Goal: Task Accomplishment & Management: Complete application form

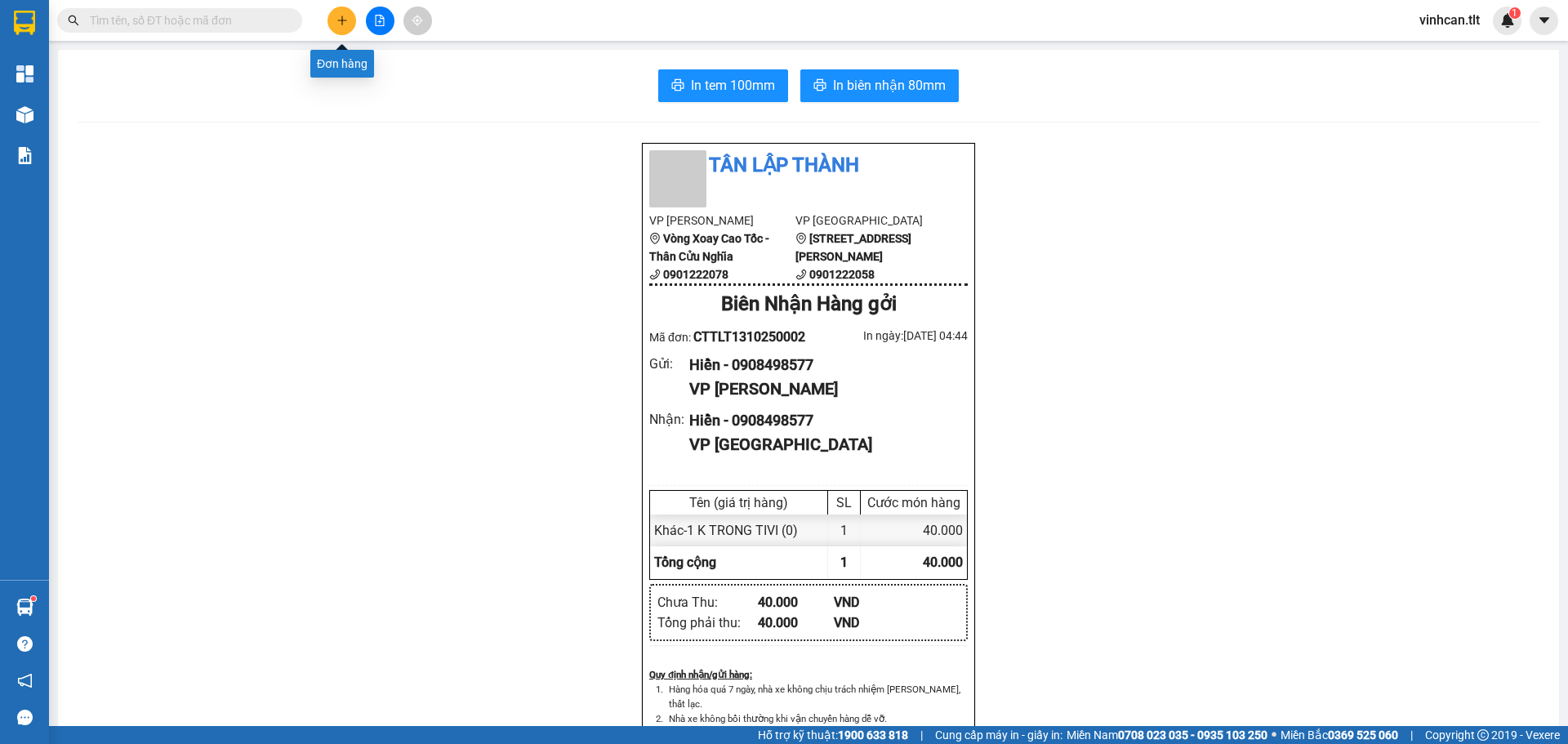
click at [347, 15] on button at bounding box center [342, 21] width 28 height 28
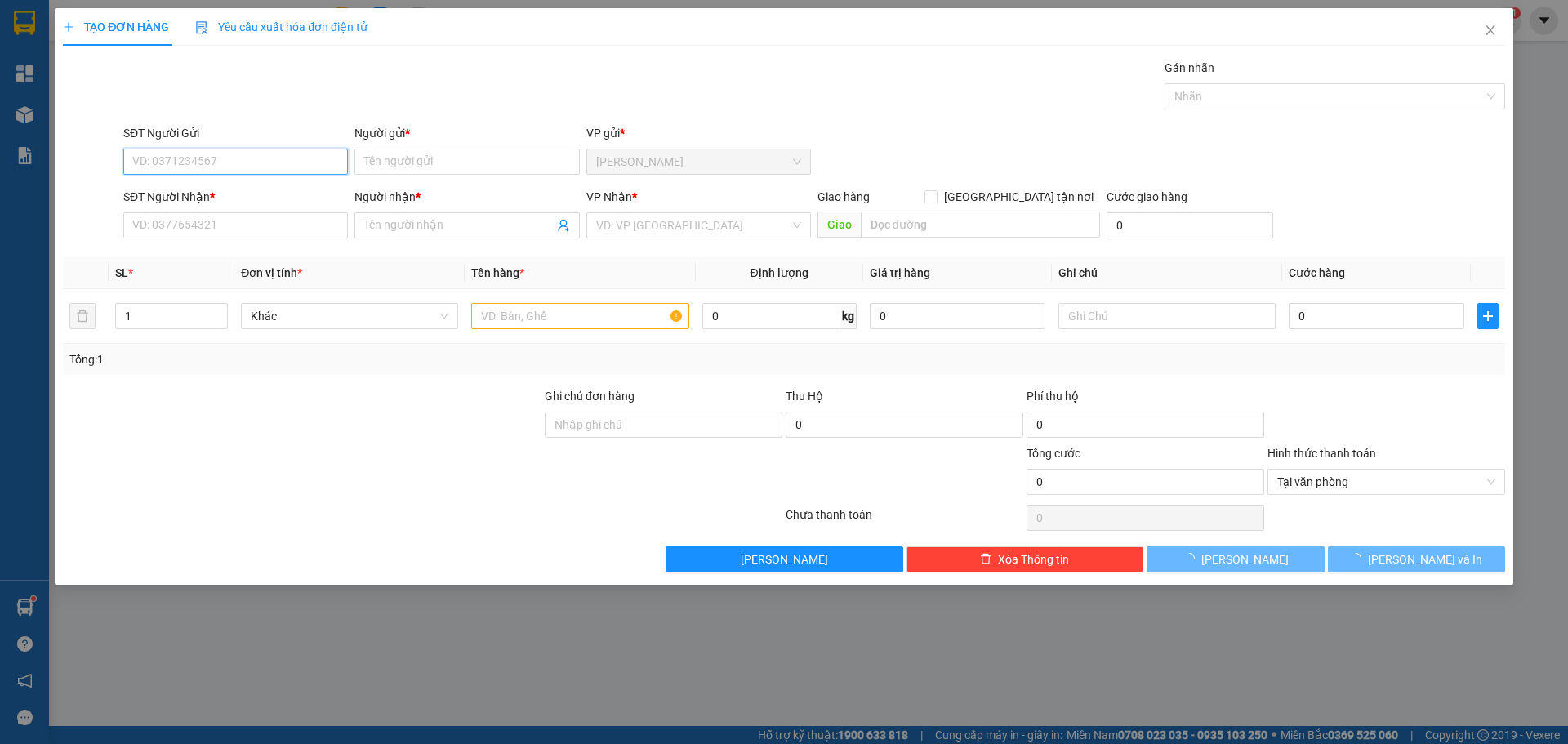
click at [223, 169] on input "SĐT Người Gửi" at bounding box center [235, 162] width 224 height 27
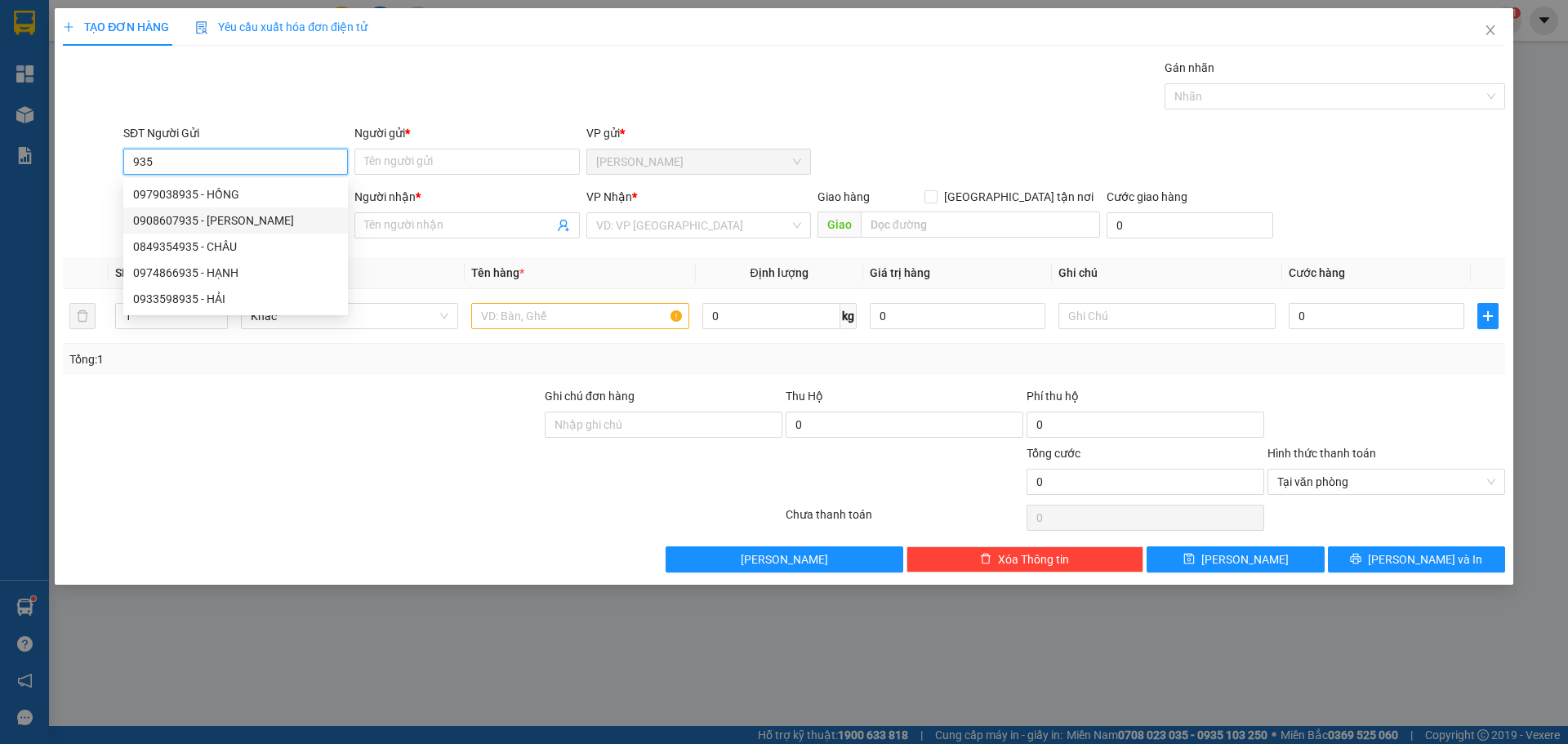
click at [192, 225] on div "0908607935 - [PERSON_NAME]" at bounding box center [235, 220] width 205 height 18
type input "0908607935"
type input "HẢI"
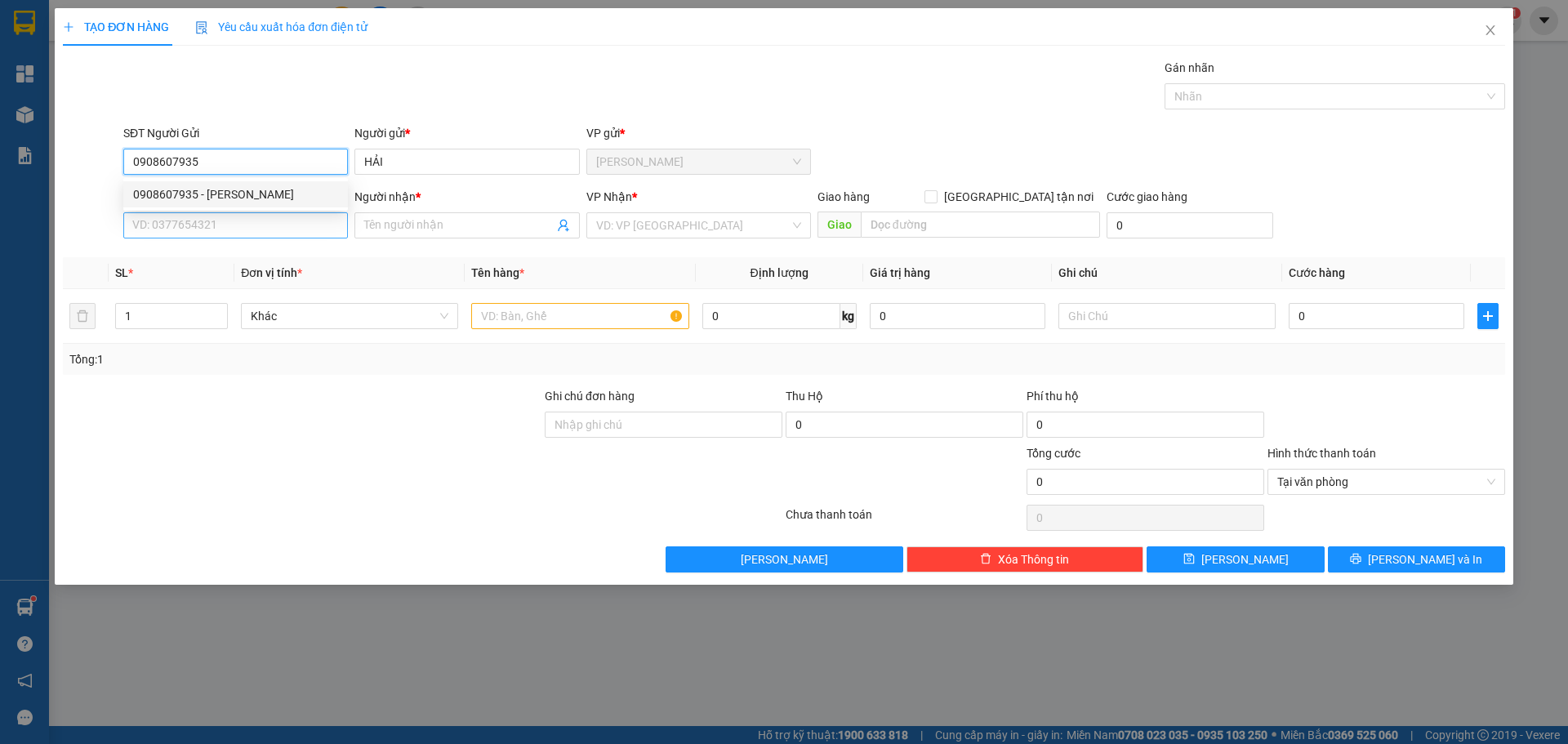
type input "0908607935"
click at [187, 230] on input "SĐT Người Nhận *" at bounding box center [235, 225] width 224 height 27
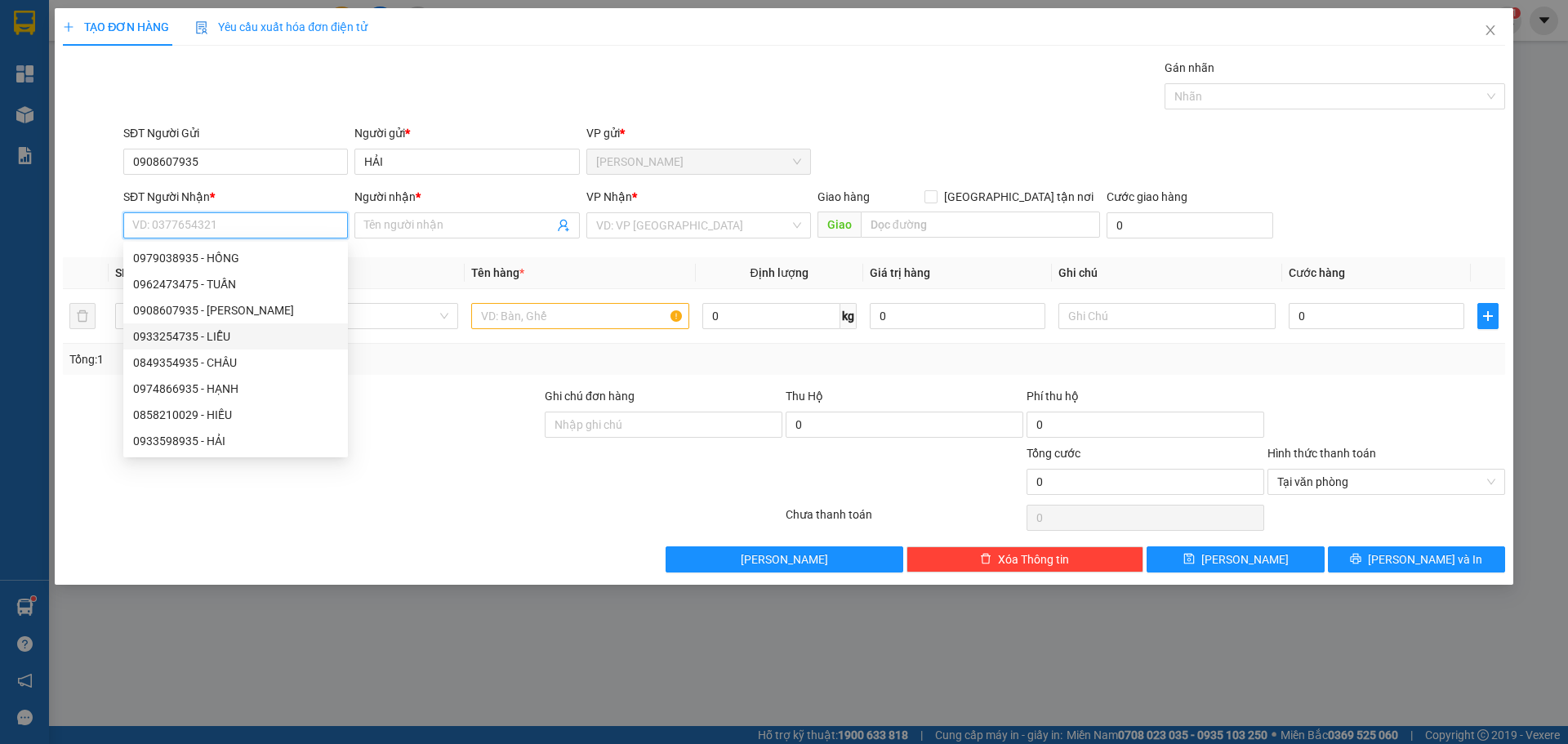
click at [197, 336] on div "0933254735 - LIỄU" at bounding box center [235, 336] width 205 height 18
type input "0933254735"
type input "LIỄU"
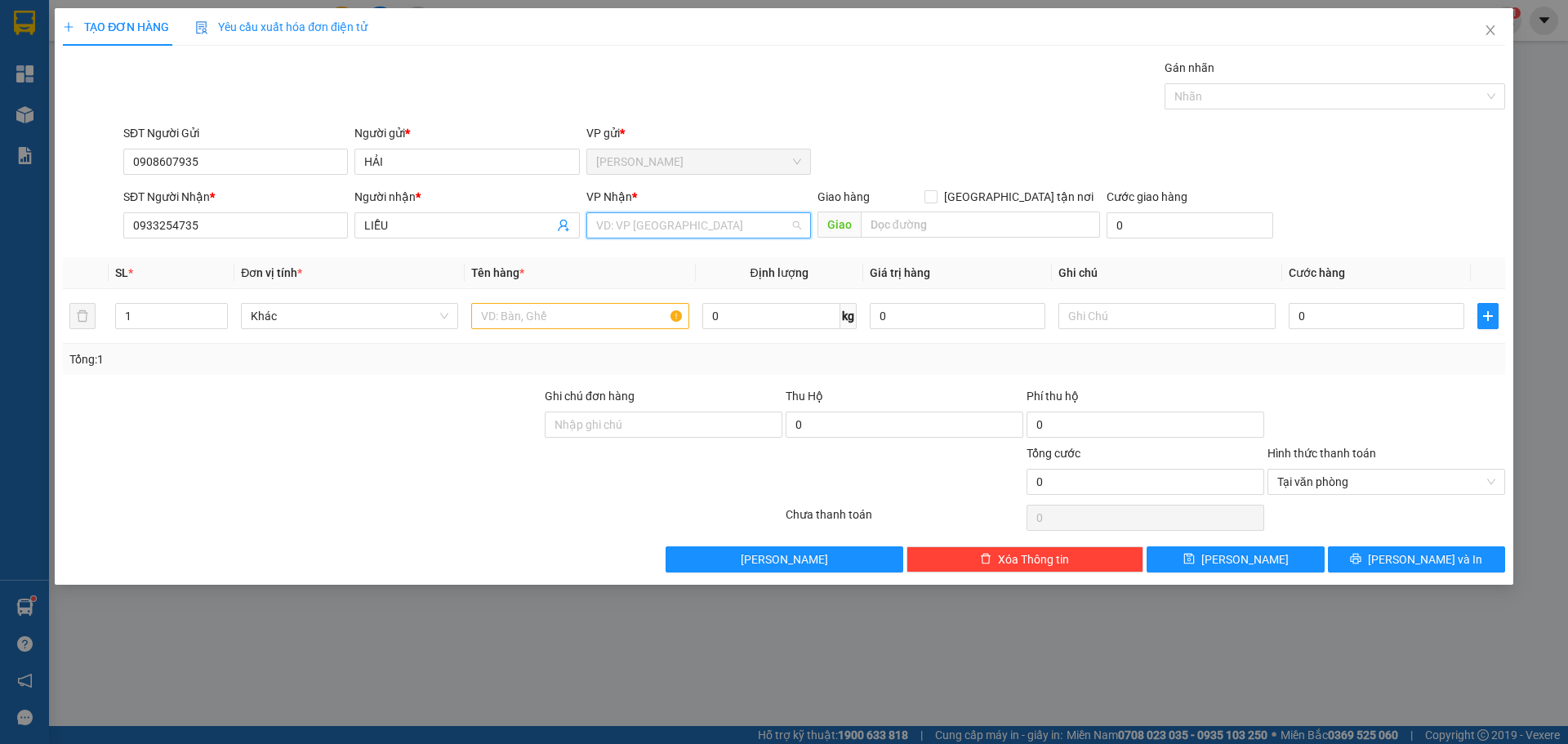
drag, startPoint x: 622, startPoint y: 231, endPoint x: 611, endPoint y: 262, distance: 32.9
click at [622, 233] on input "search" at bounding box center [693, 225] width 193 height 25
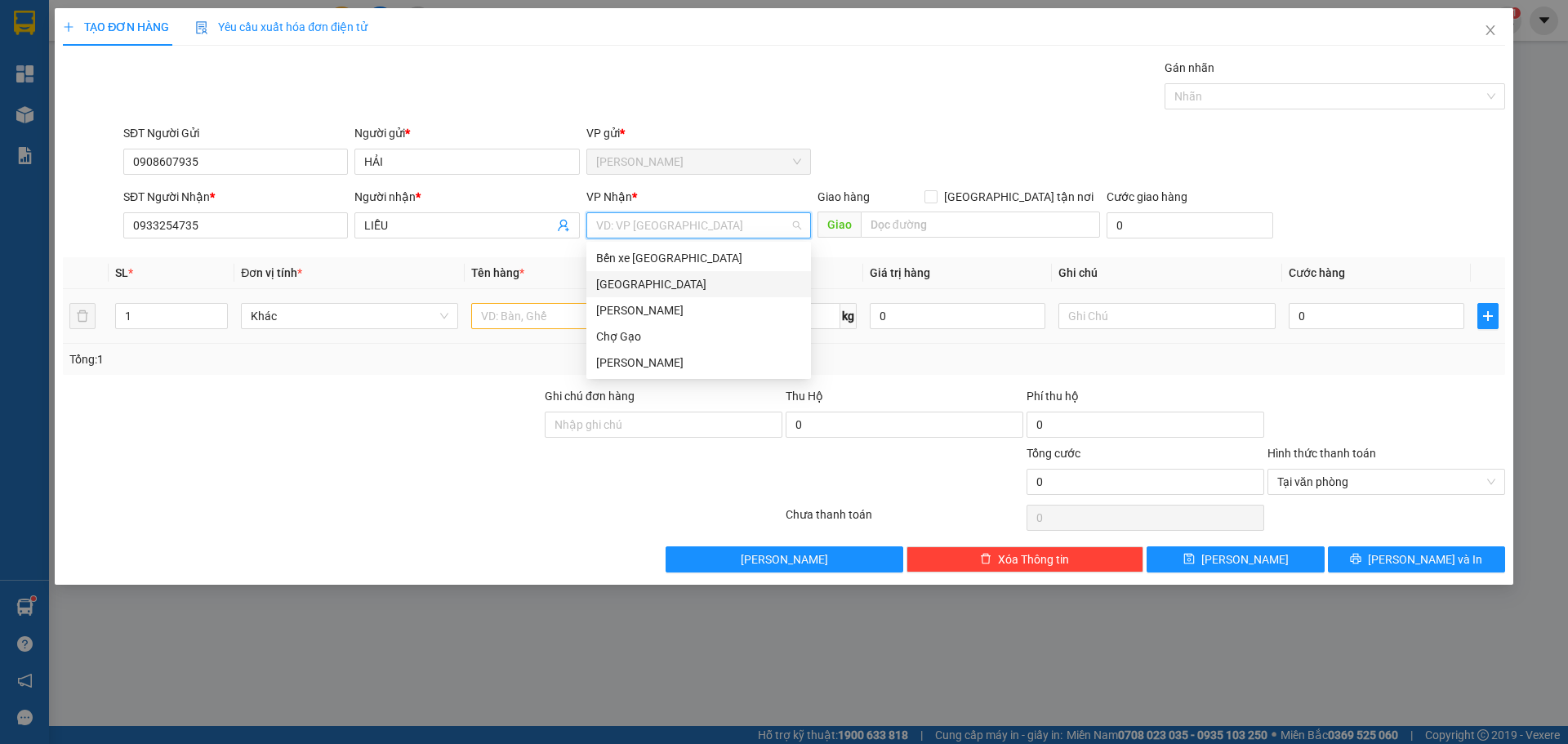
drag, startPoint x: 608, startPoint y: 283, endPoint x: 549, endPoint y: 298, distance: 60.9
click at [607, 283] on div "[GEOGRAPHIC_DATA]" at bounding box center [698, 284] width 205 height 18
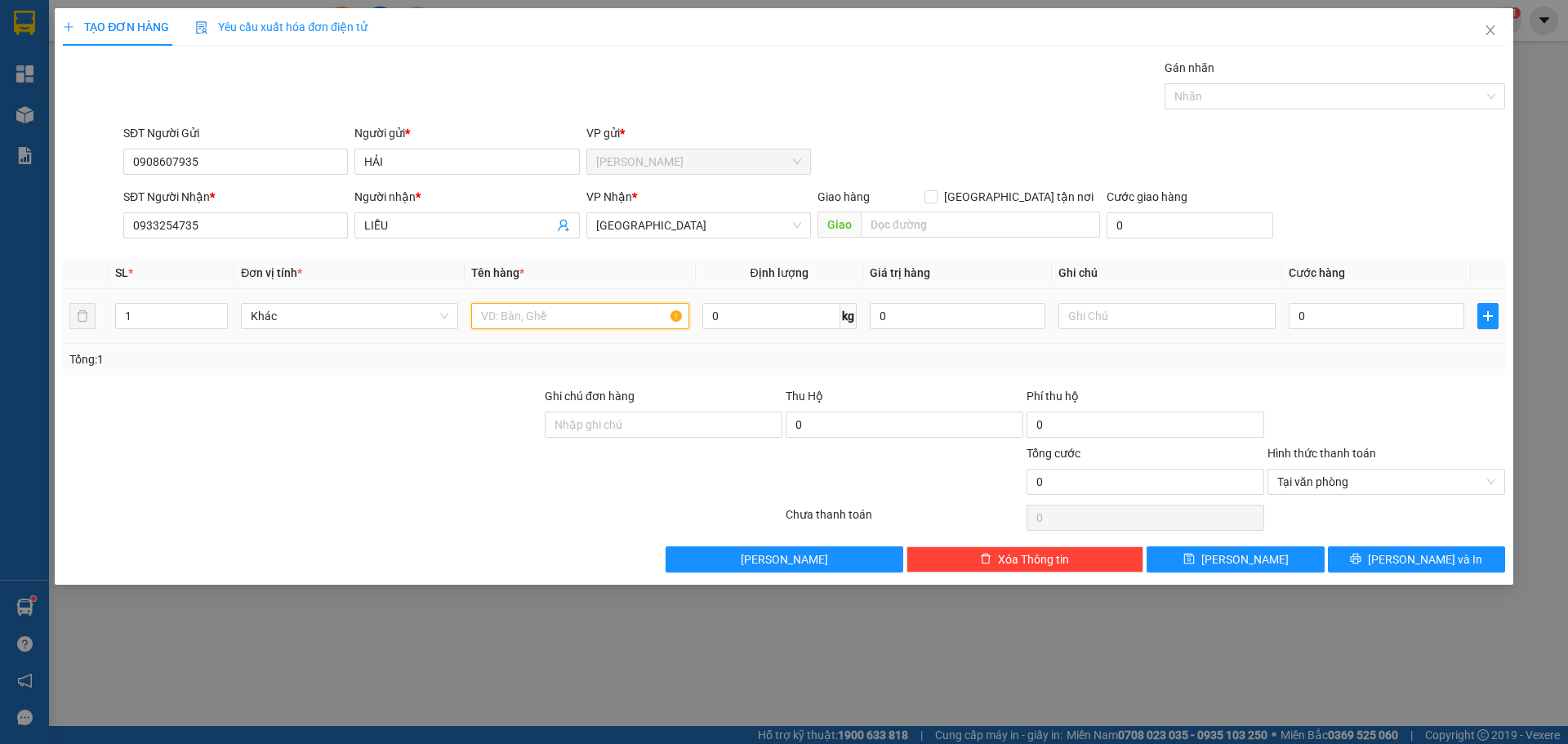
click at [507, 313] on input "text" at bounding box center [580, 316] width 217 height 27
type input "1 [PERSON_NAME]"
click at [1311, 323] on input "0" at bounding box center [1376, 316] width 175 height 27
type input "4"
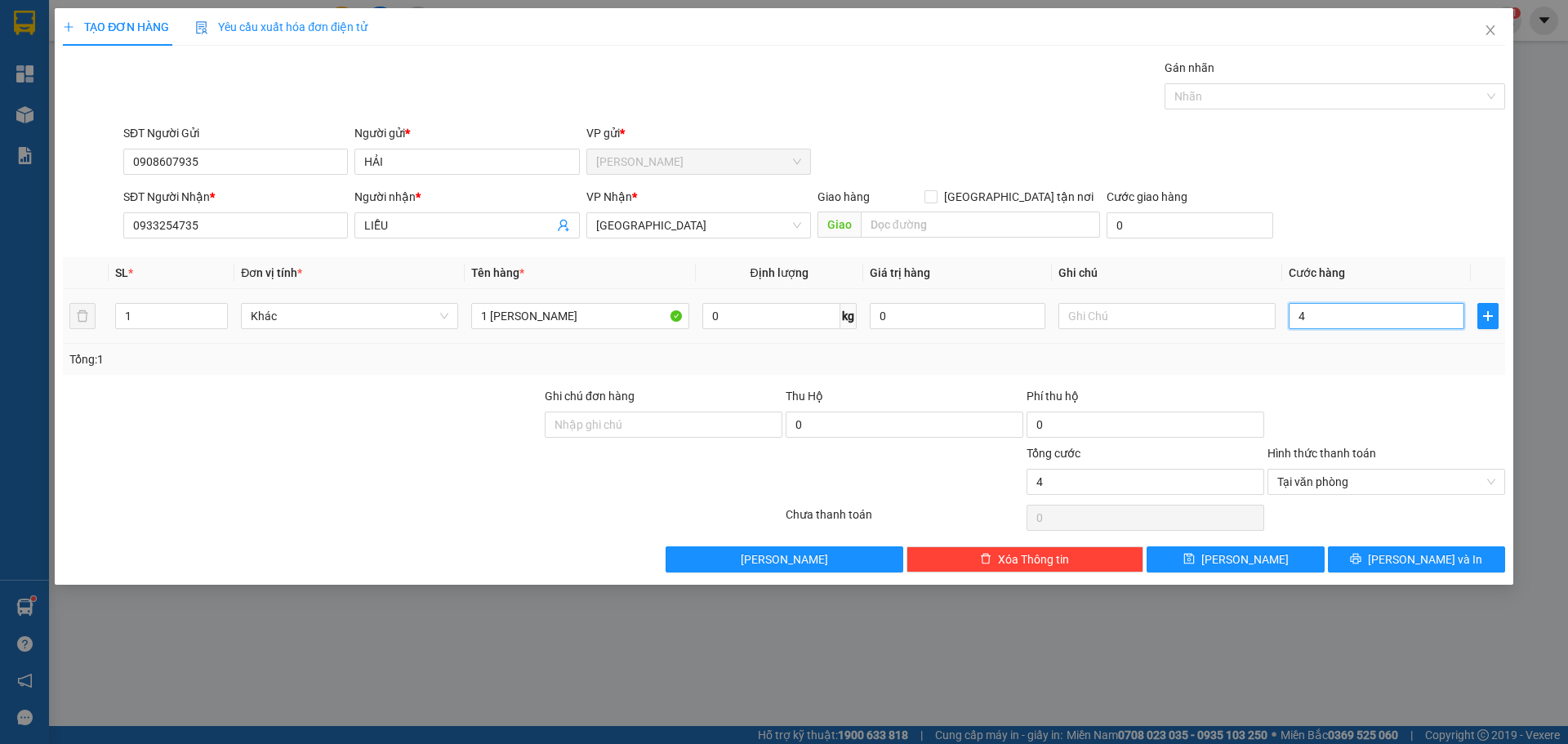
type input "40"
drag, startPoint x: 1493, startPoint y: 479, endPoint x: 1491, endPoint y: 487, distance: 8.2
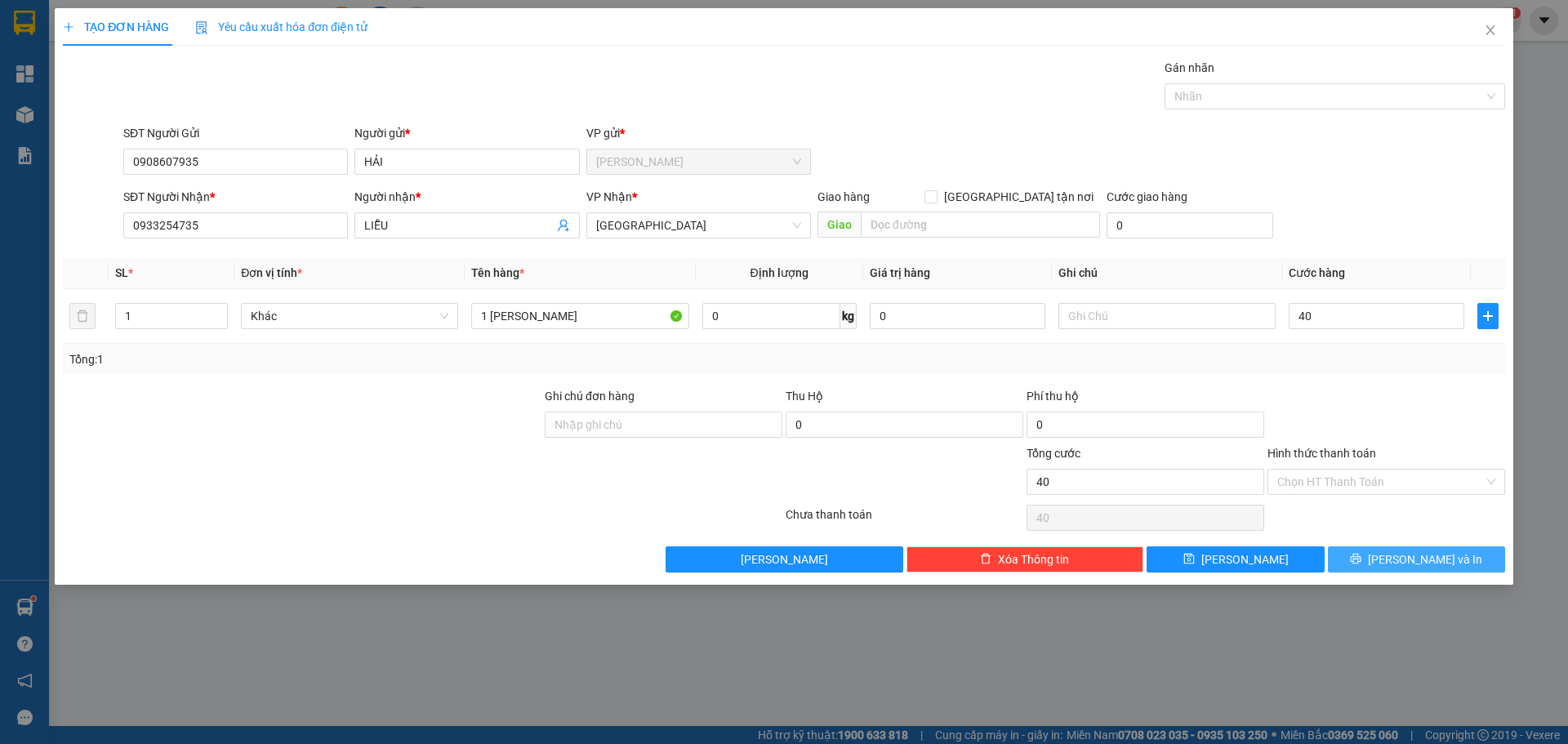
type input "40.000"
click at [1464, 567] on button "[PERSON_NAME] và In" at bounding box center [1416, 559] width 177 height 27
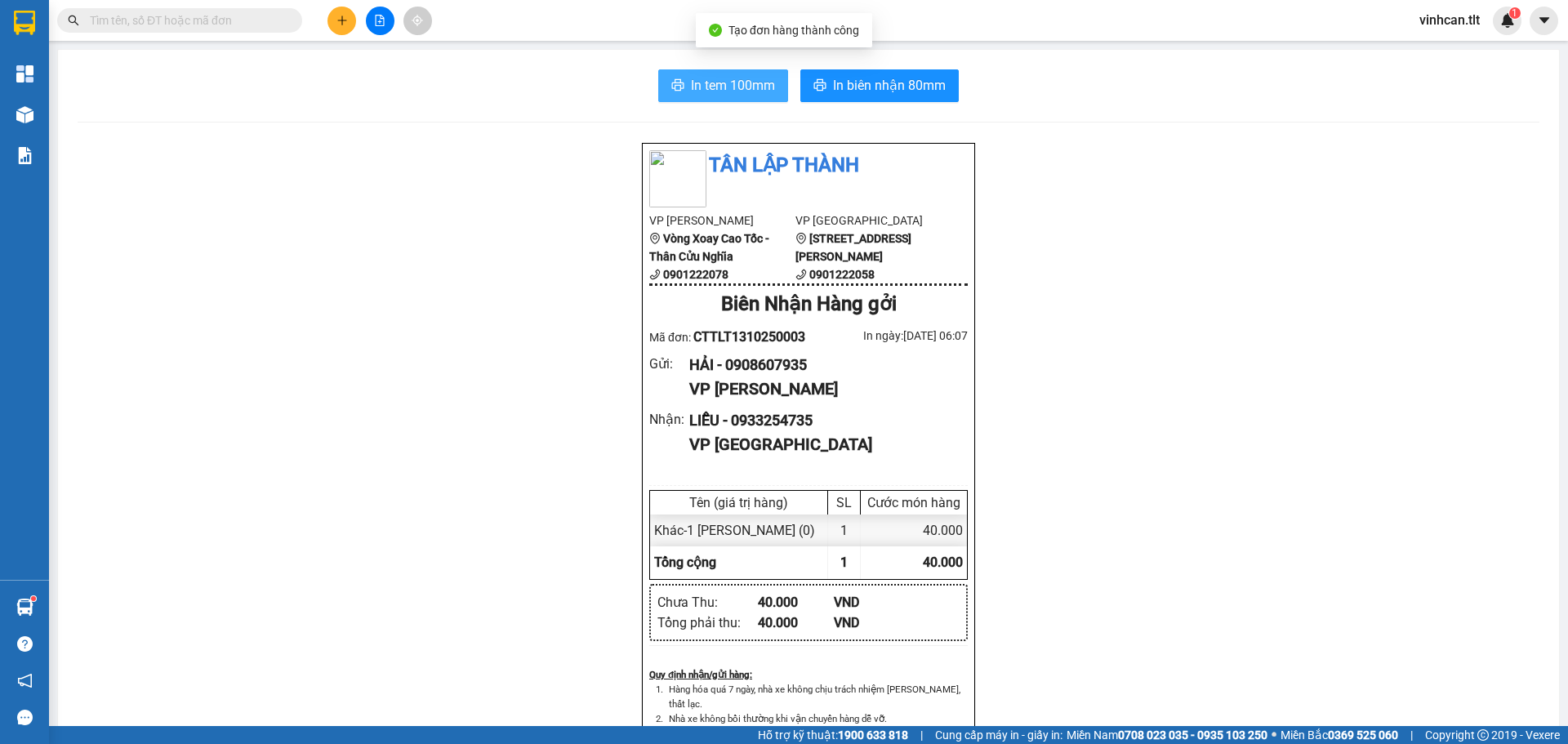
click at [678, 98] on button "In tem 100mm" at bounding box center [723, 86] width 130 height 33
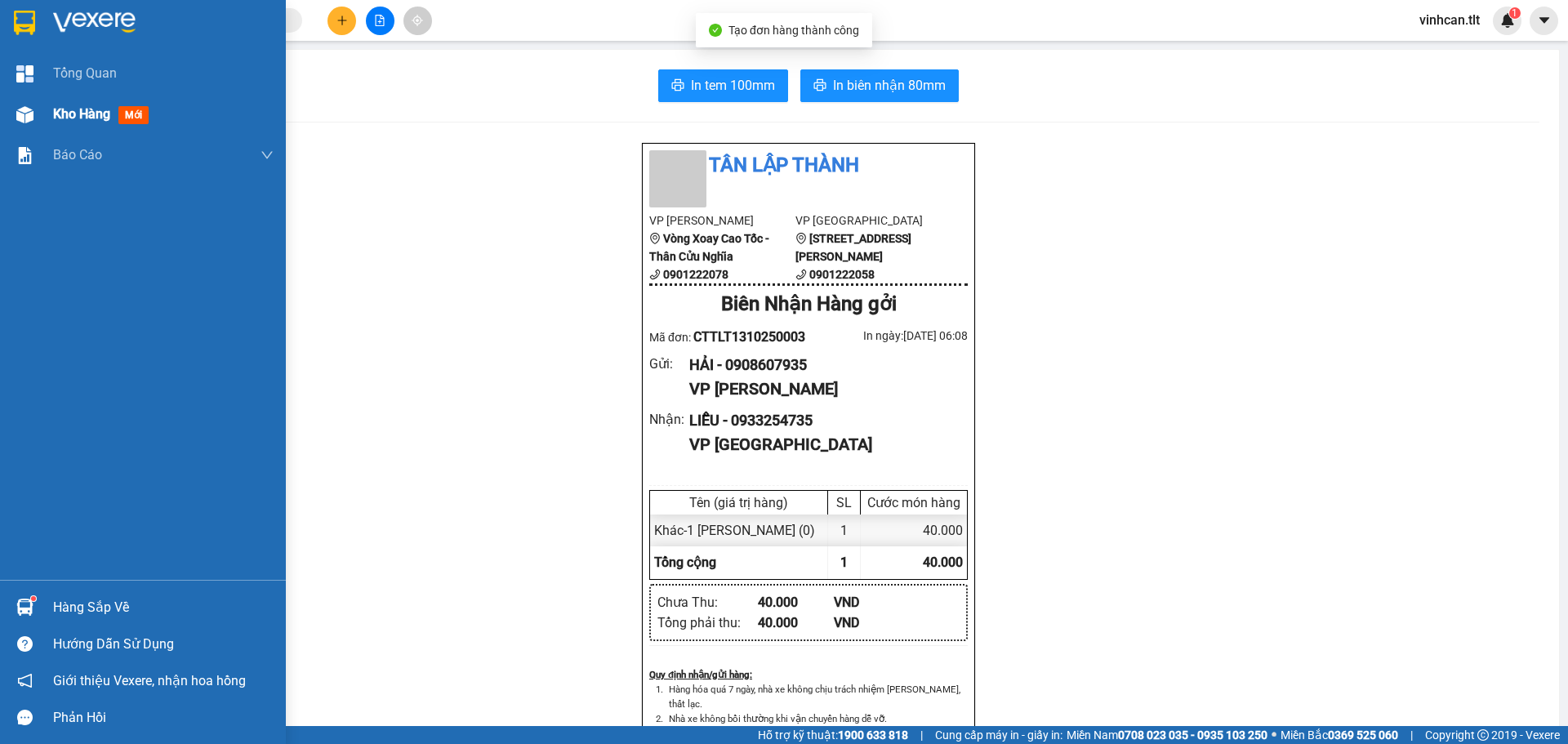
click at [44, 120] on div "Kho hàng mới" at bounding box center [143, 115] width 286 height 41
